Goal: Check status: Check status

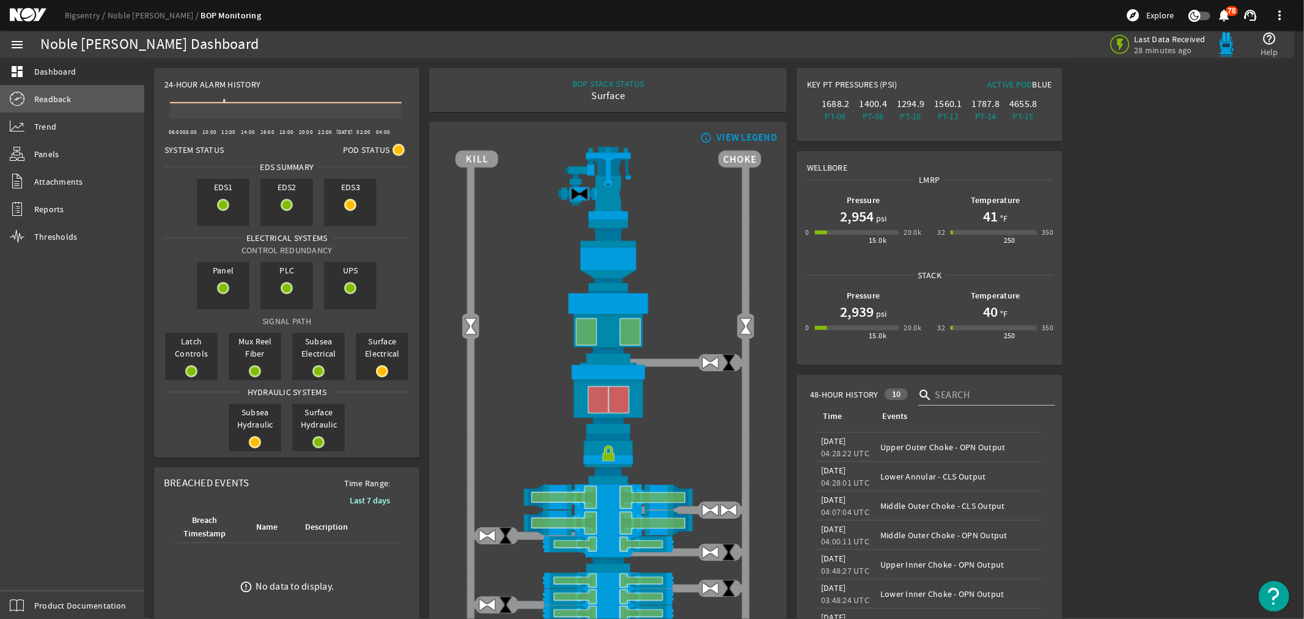
click at [53, 101] on span "Readback" at bounding box center [52, 99] width 37 height 12
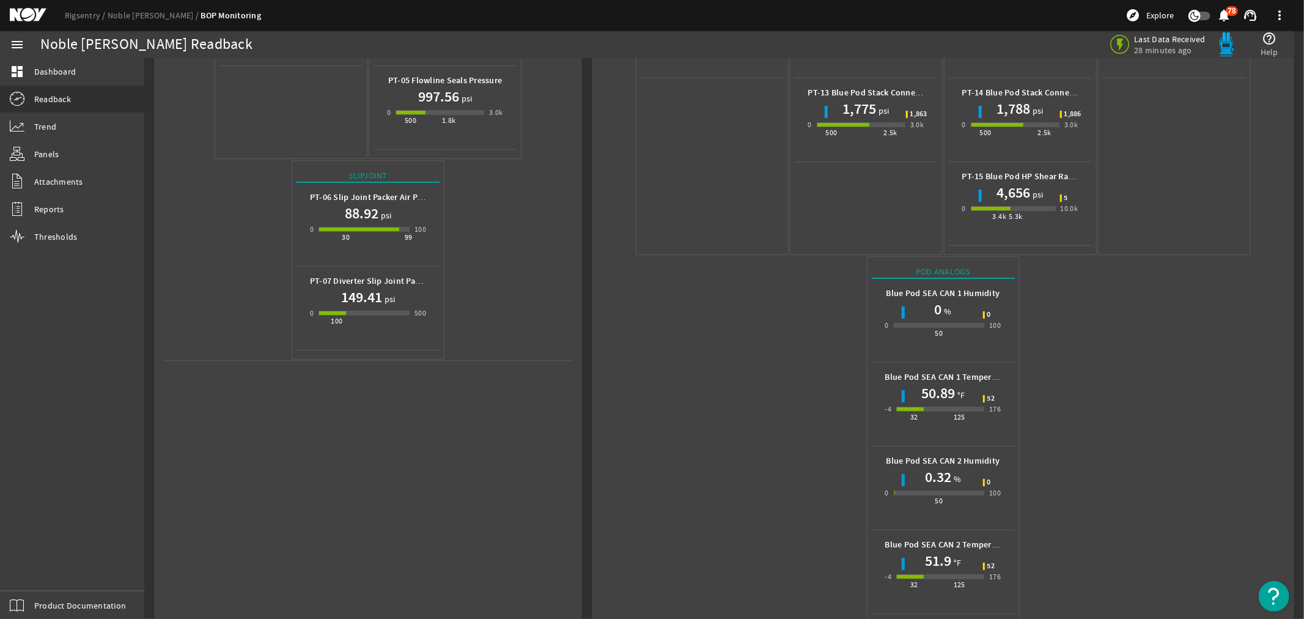
scroll to position [400, 0]
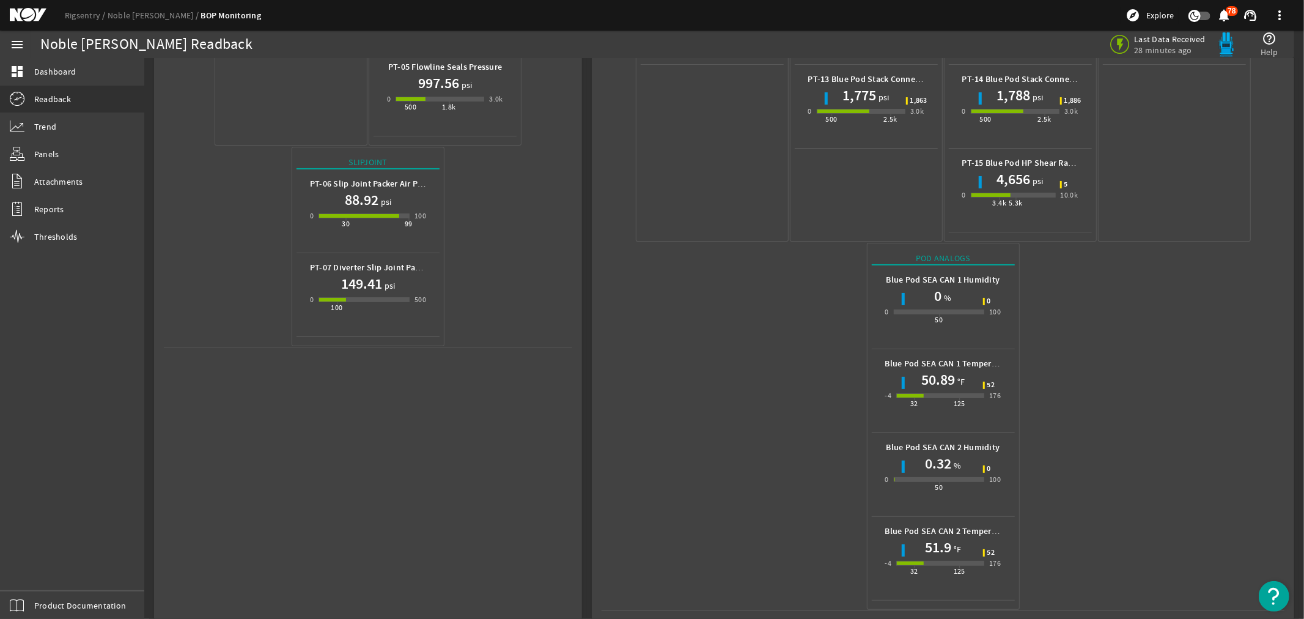
click at [25, 15] on mat-icon at bounding box center [37, 15] width 55 height 15
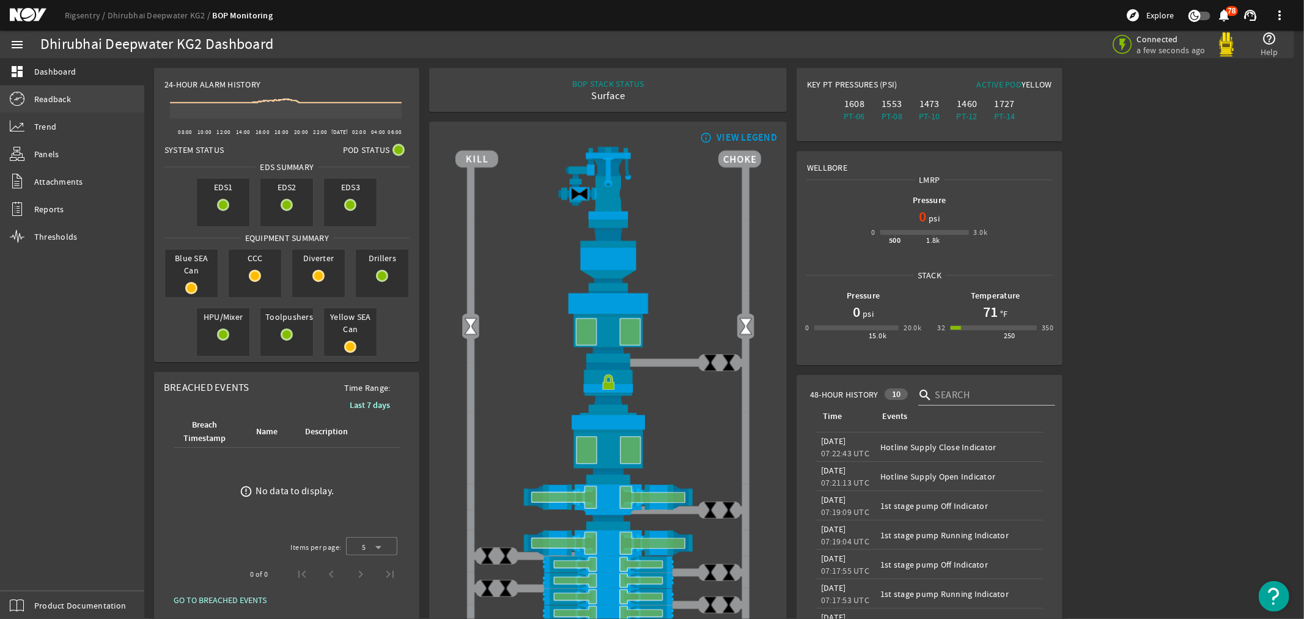
click at [46, 95] on span "Readback" at bounding box center [52, 99] width 37 height 12
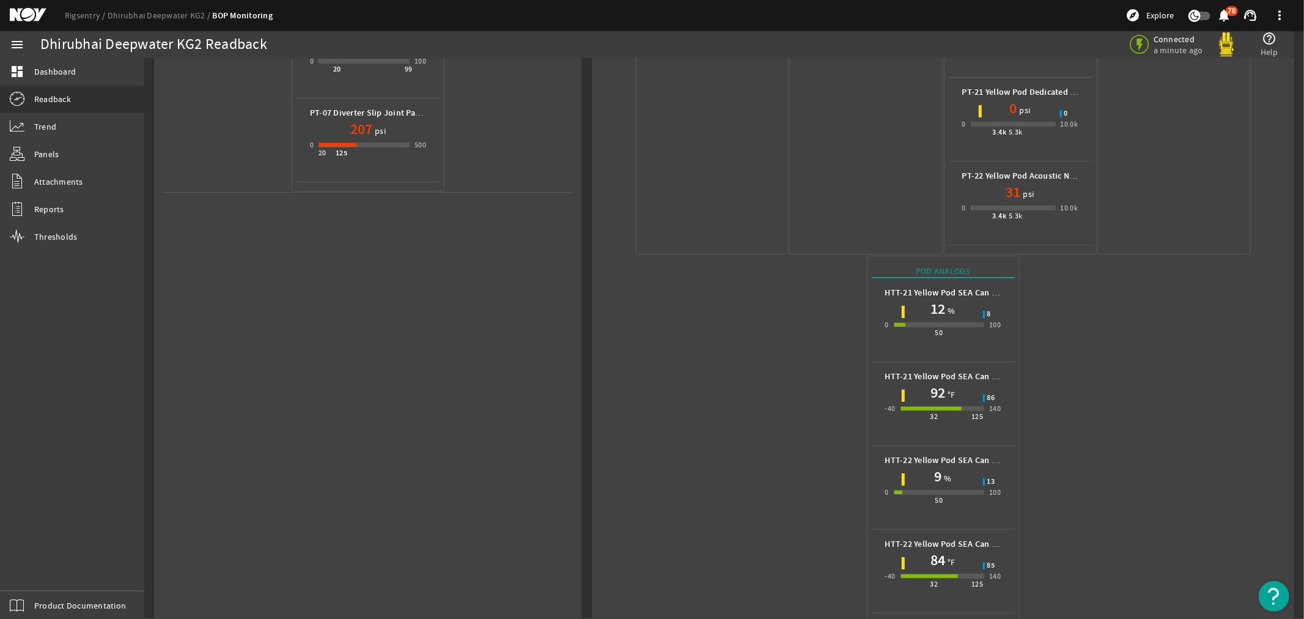
scroll to position [567, 0]
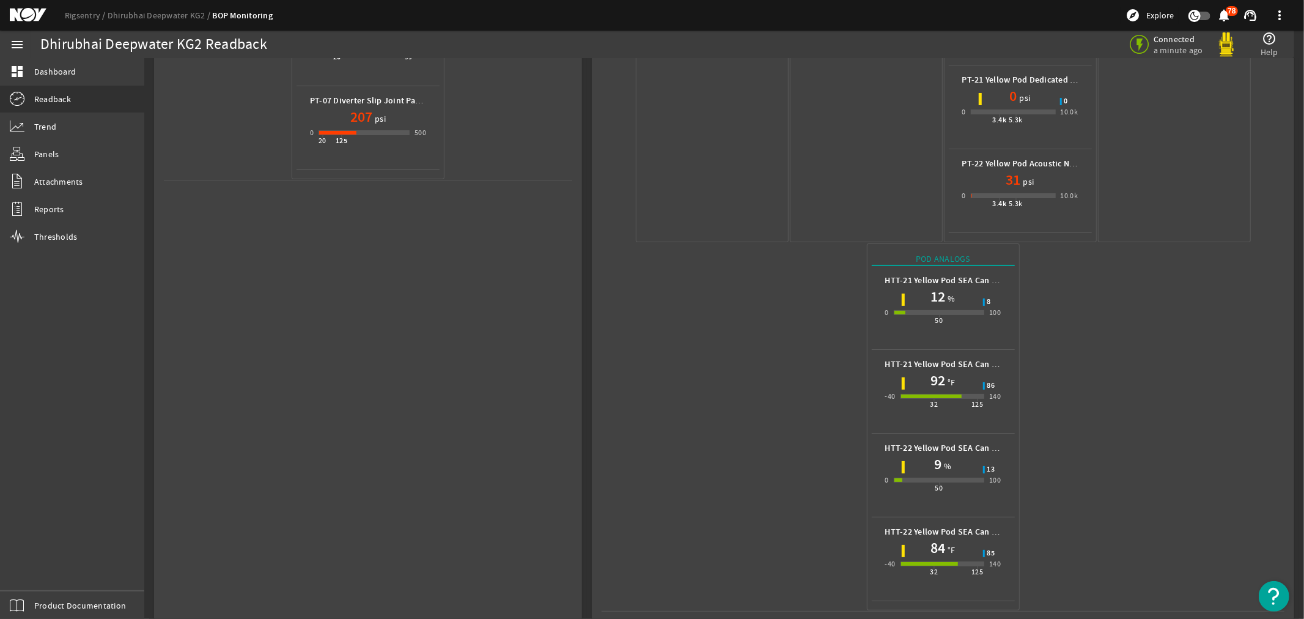
click at [28, 10] on mat-icon at bounding box center [37, 15] width 55 height 15
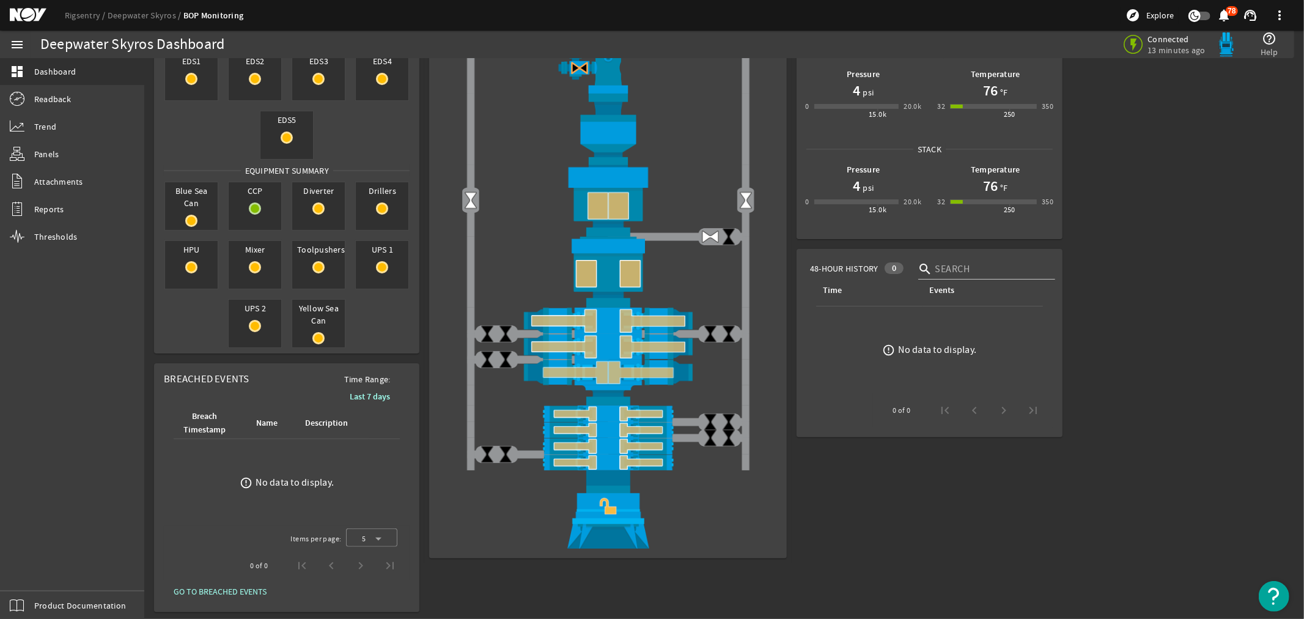
scroll to position [129, 0]
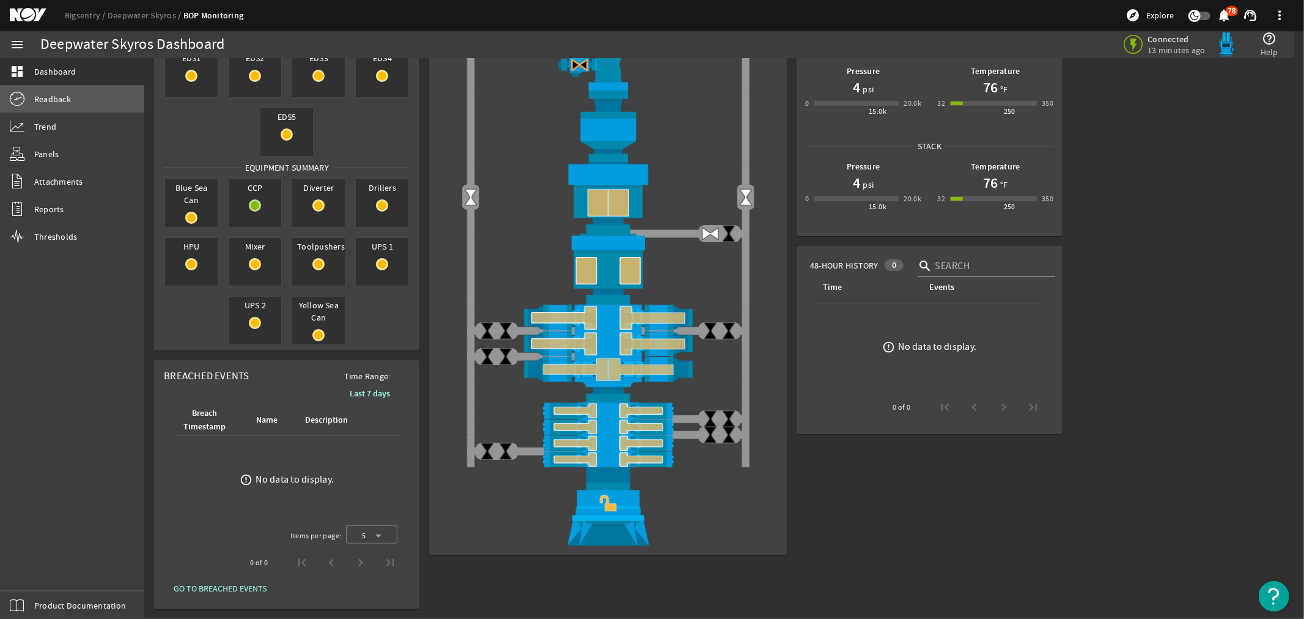
click at [44, 94] on span "Readback" at bounding box center [52, 99] width 37 height 12
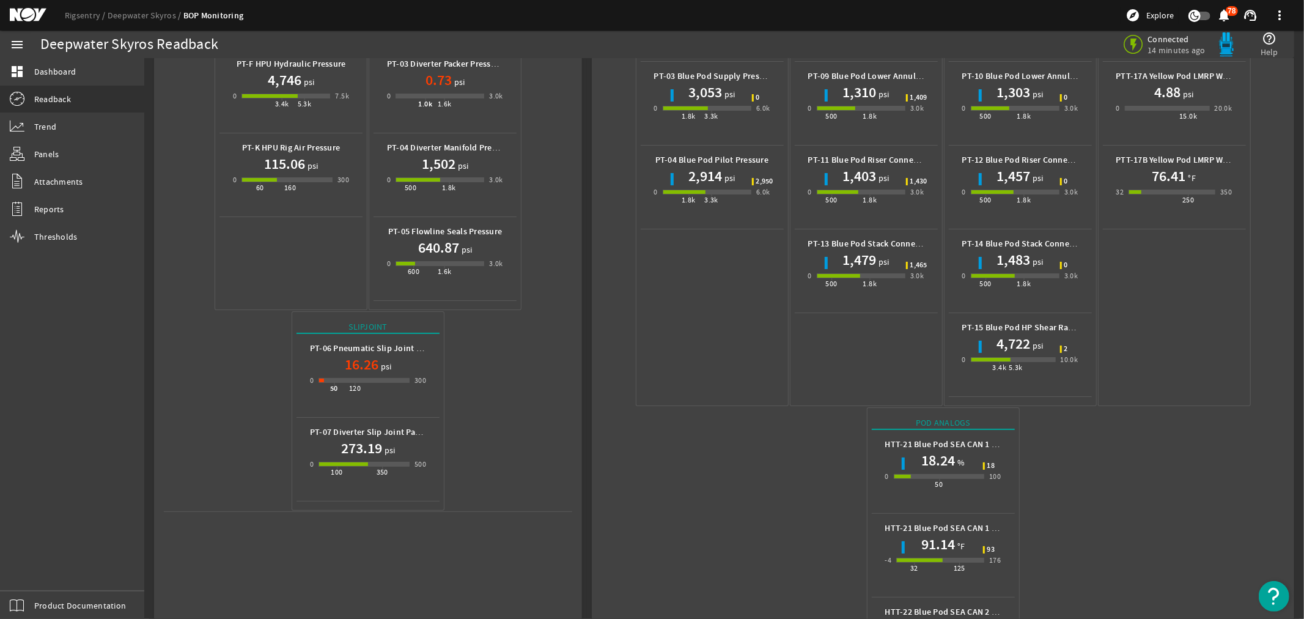
scroll to position [400, 0]
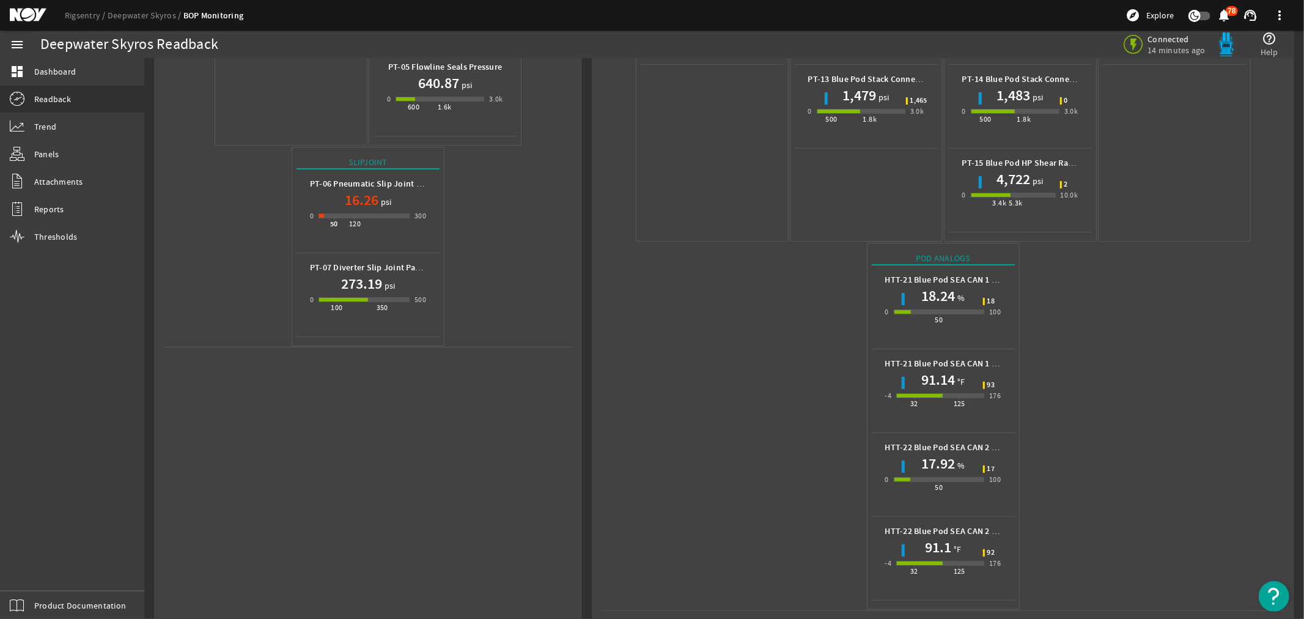
click at [13, 10] on mat-icon at bounding box center [37, 15] width 55 height 15
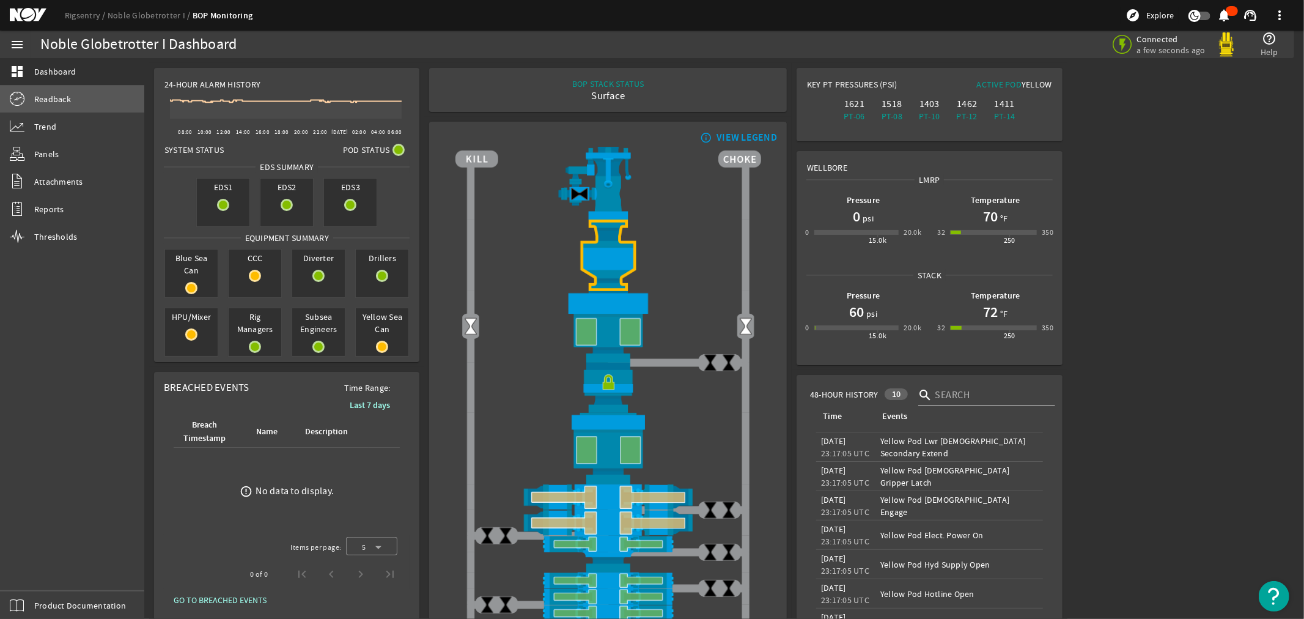
click at [59, 99] on span "Readback" at bounding box center [52, 99] width 37 height 12
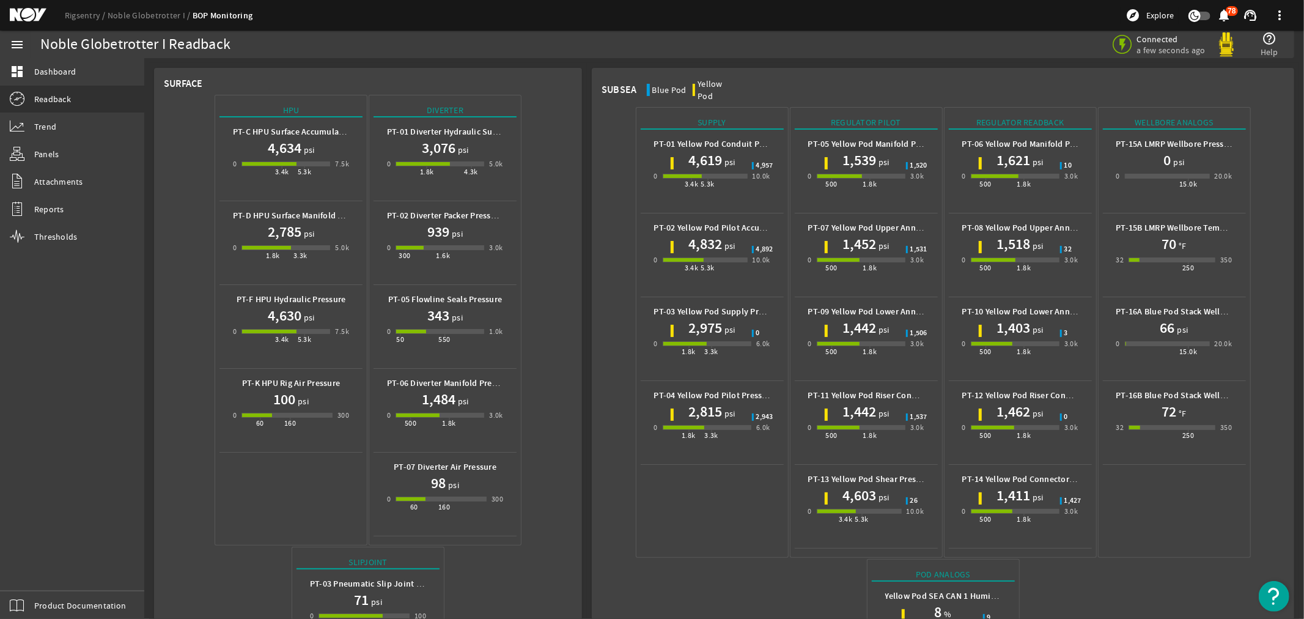
scroll to position [316, 0]
